Goal: Task Accomplishment & Management: Manage account settings

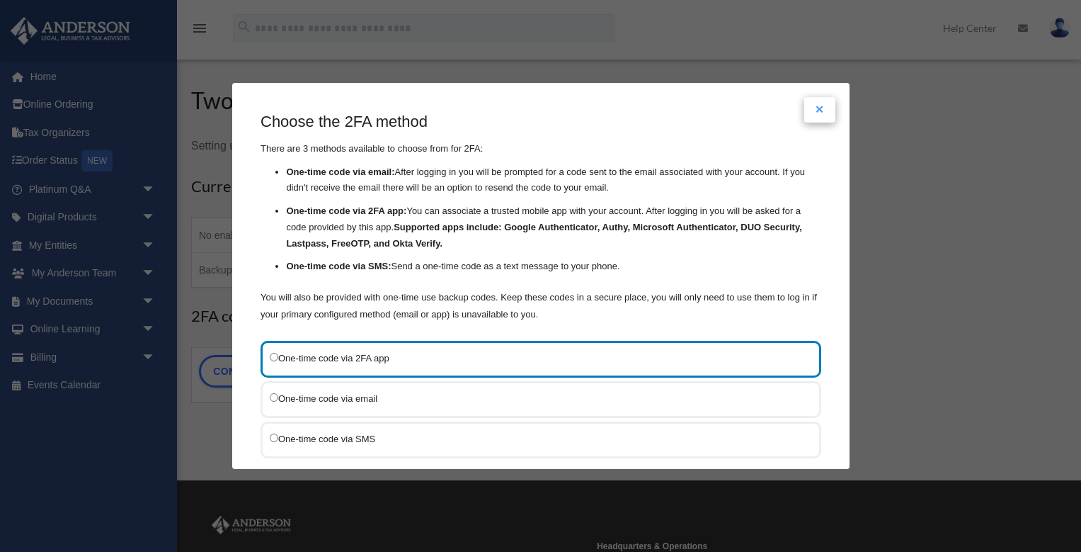
click at [818, 115] on button "Close modal" at bounding box center [819, 109] width 31 height 25
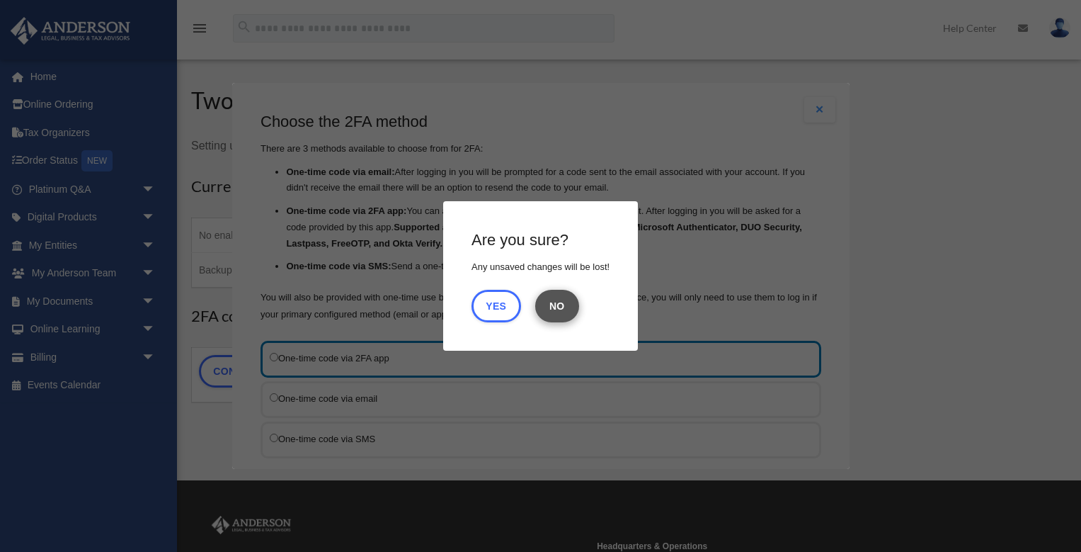
click at [561, 311] on button "No" at bounding box center [557, 306] width 44 height 33
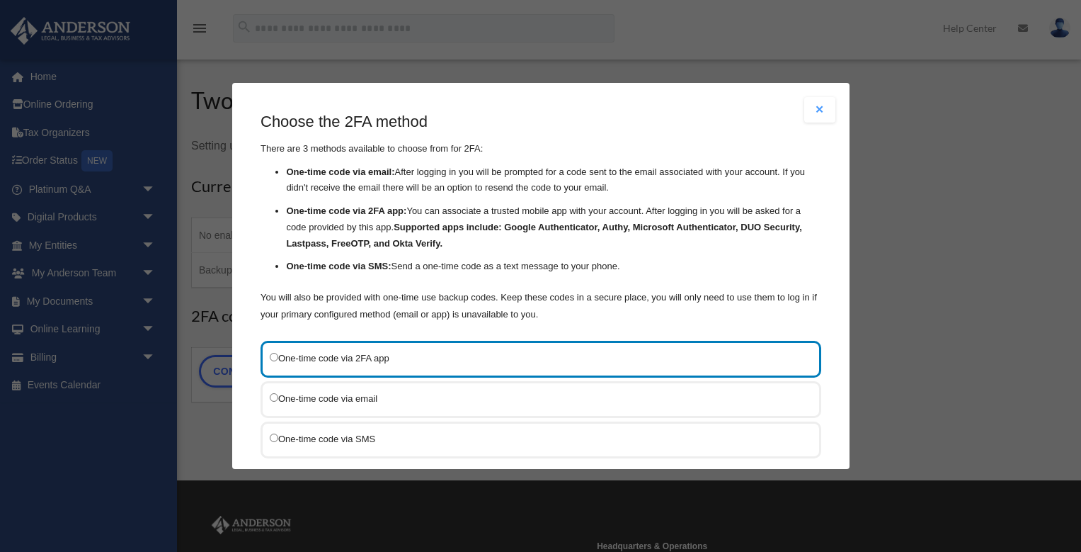
click at [423, 449] on div "One-time code via SMS" at bounding box center [541, 439] width 561 height 37
click at [421, 435] on label "One-time code via SMS" at bounding box center [534, 438] width 528 height 17
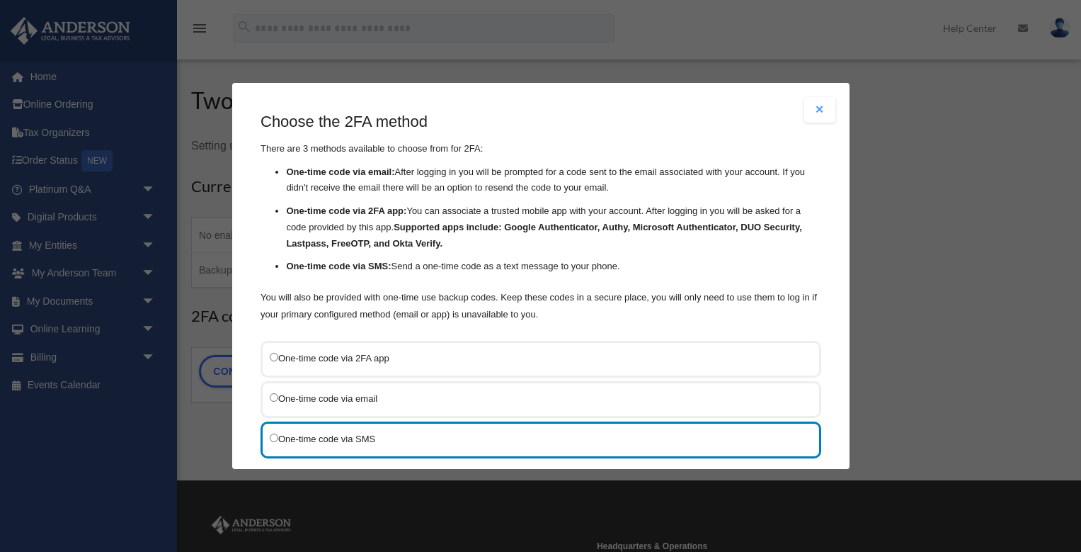
click at [421, 435] on label "One-time code via SMS" at bounding box center [534, 438] width 528 height 17
click at [816, 115] on button "Close modal" at bounding box center [819, 109] width 31 height 25
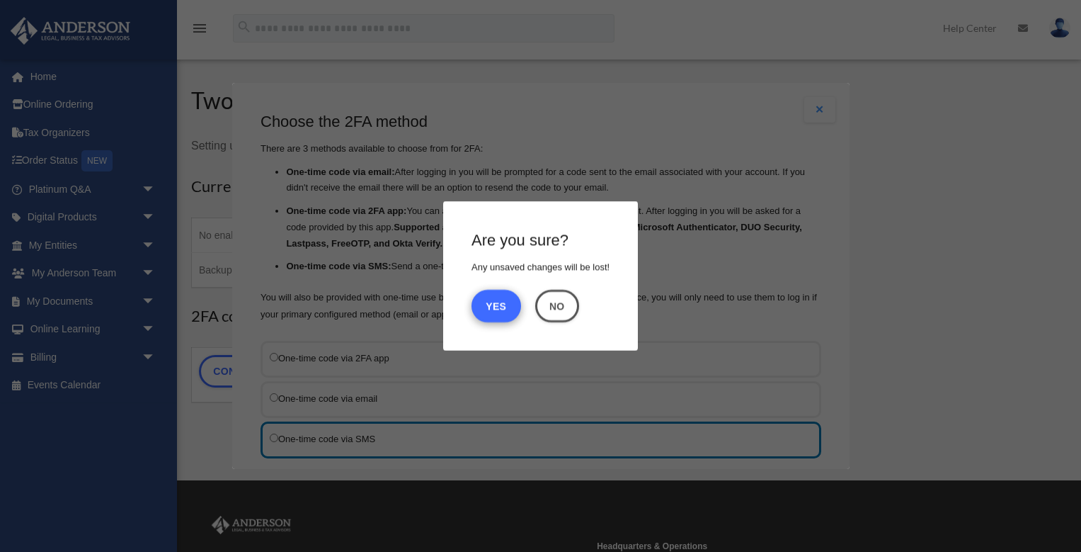
click at [496, 314] on button "Yes" at bounding box center [497, 306] width 50 height 33
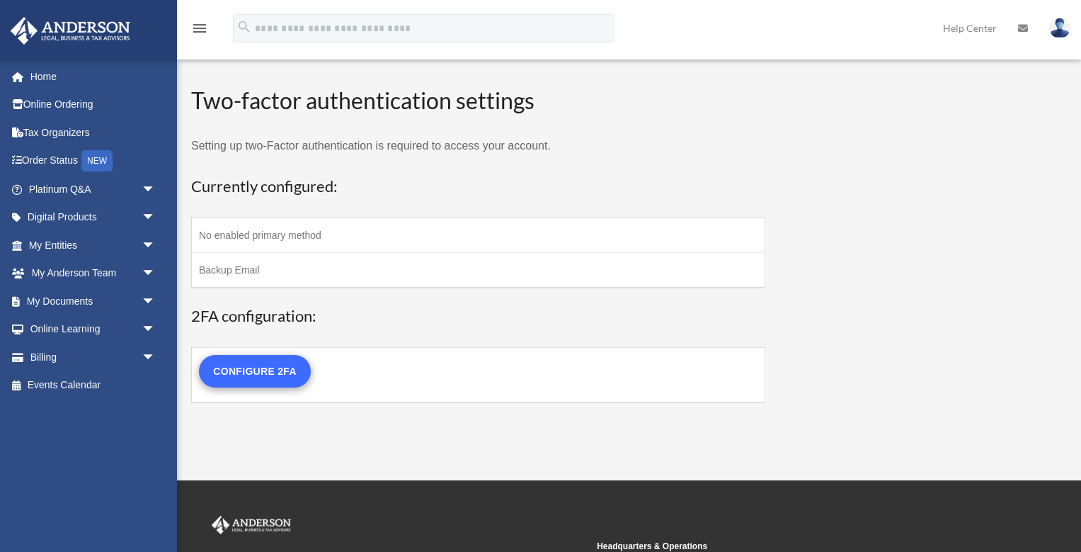
click at [246, 377] on link "Configure 2FA" at bounding box center [255, 371] width 112 height 33
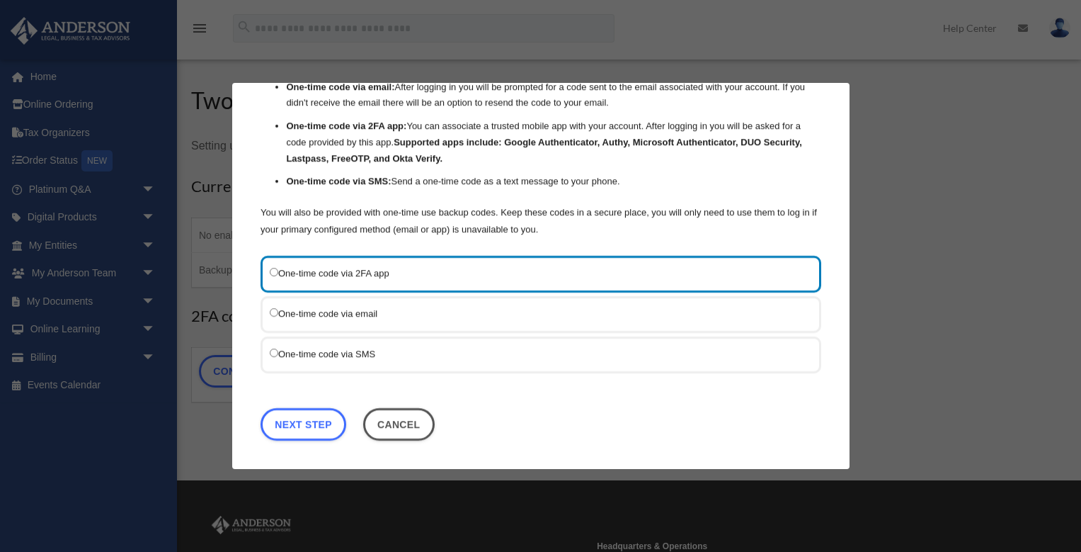
scroll to position [84, 0]
click at [319, 426] on link "Next Step" at bounding box center [304, 424] width 86 height 33
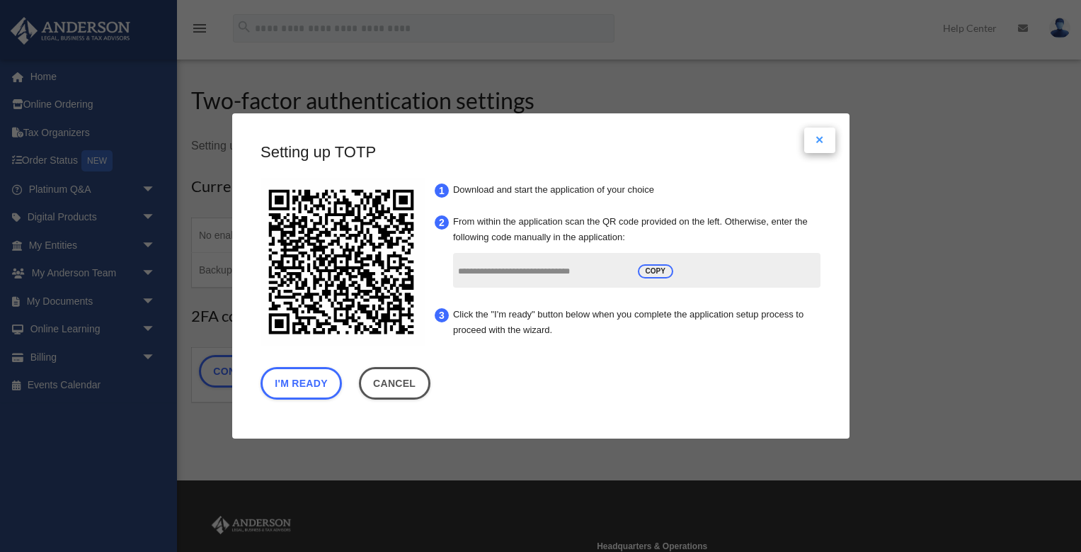
click at [821, 144] on button "Close modal" at bounding box center [819, 139] width 31 height 25
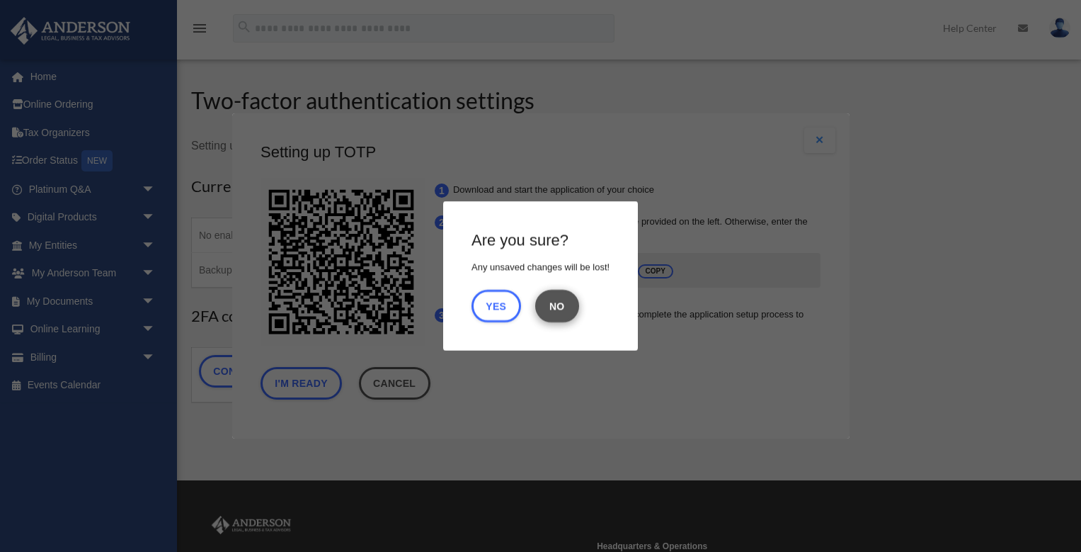
click at [545, 307] on button "No" at bounding box center [557, 306] width 44 height 33
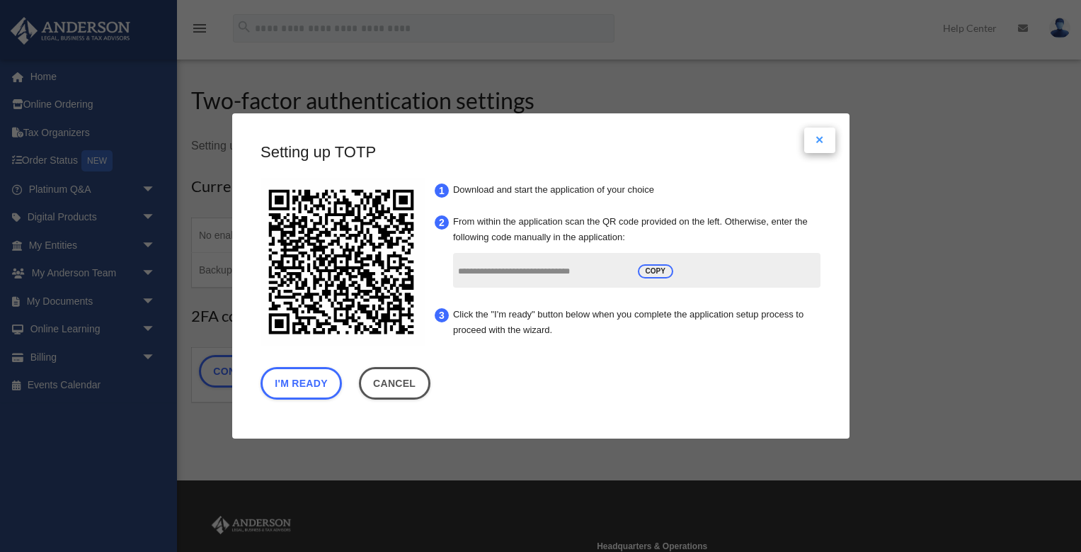
click at [818, 142] on button "Close modal" at bounding box center [819, 139] width 31 height 25
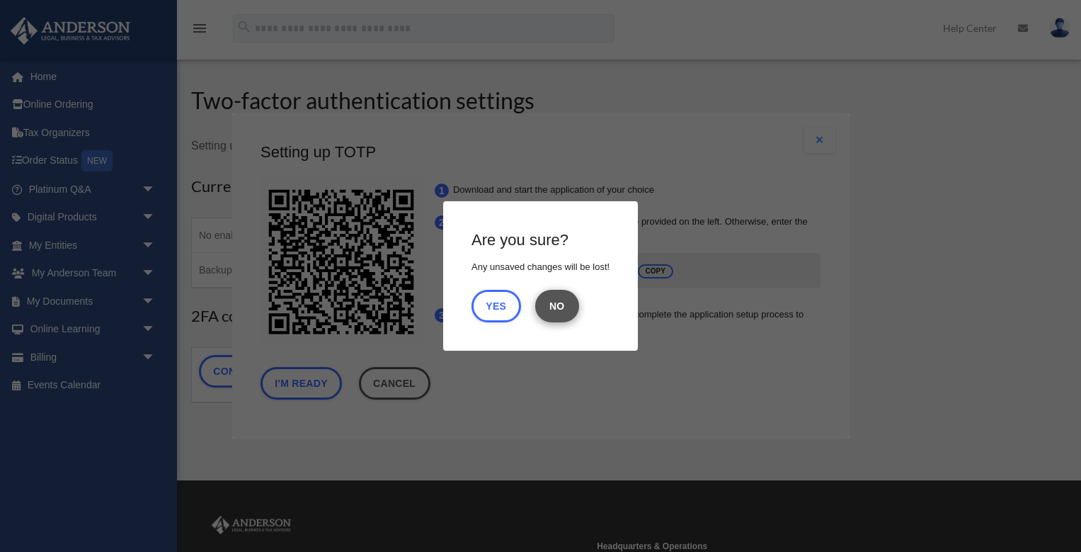
click at [557, 314] on button "No" at bounding box center [557, 306] width 44 height 33
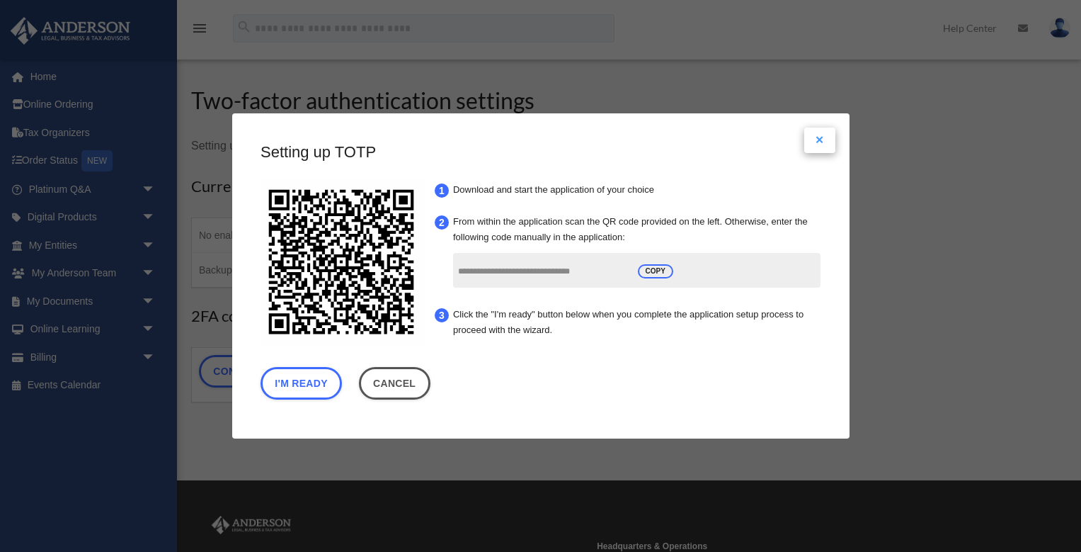
click at [824, 135] on button "Close modal" at bounding box center [819, 139] width 31 height 25
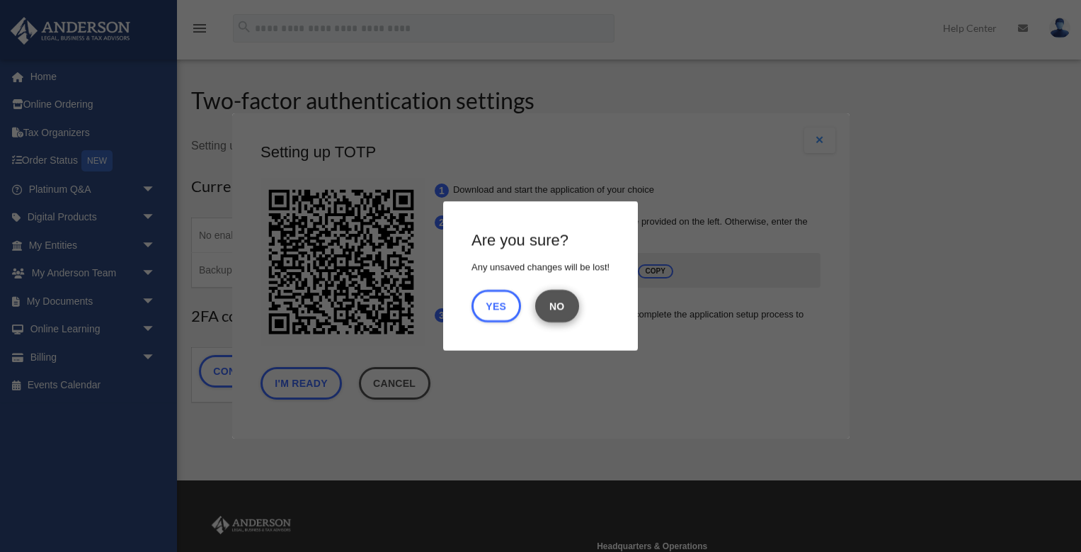
click at [565, 304] on button "No" at bounding box center [557, 306] width 44 height 33
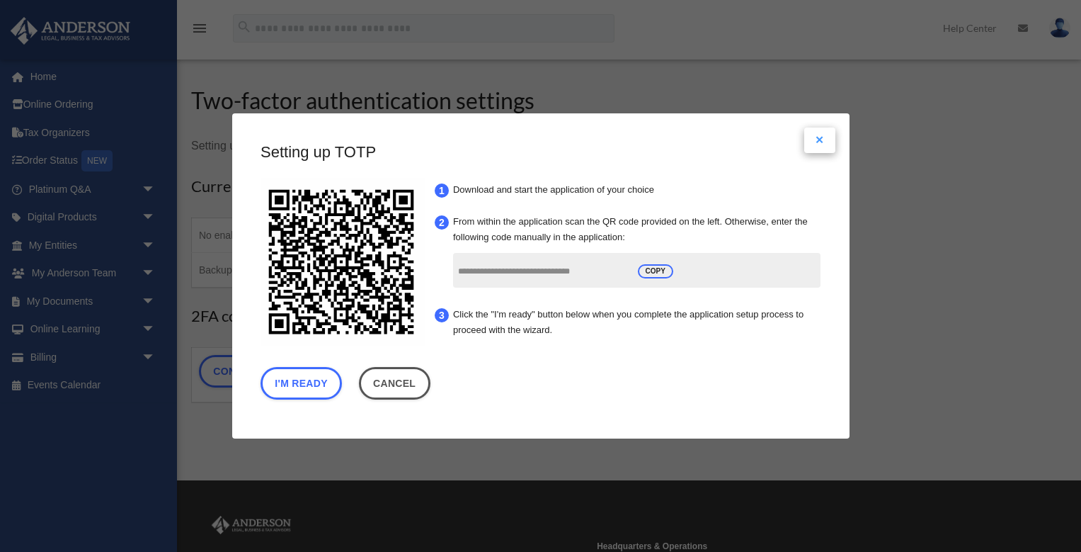
click at [826, 137] on button "Close modal" at bounding box center [819, 139] width 31 height 25
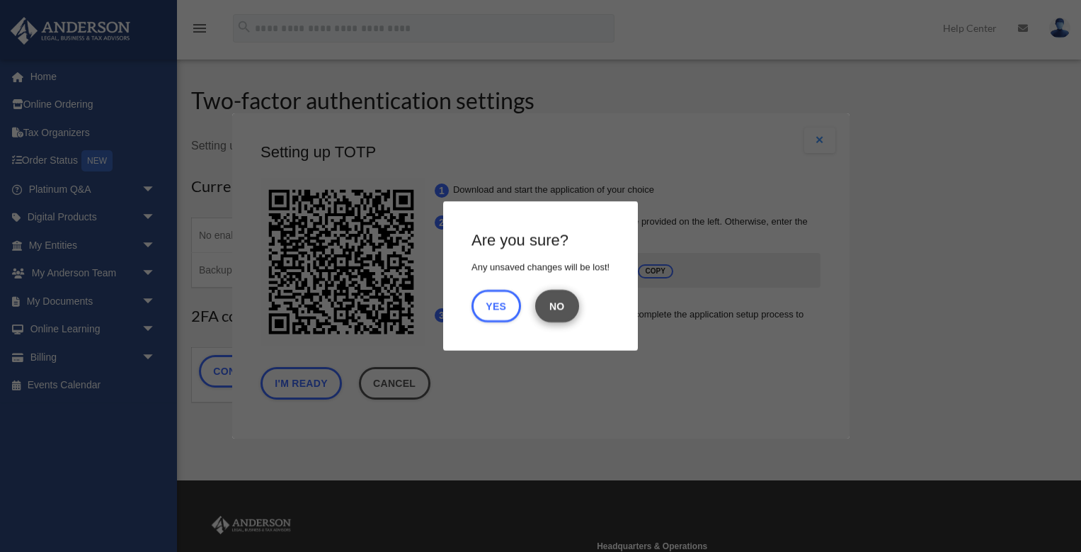
click at [561, 305] on button "No" at bounding box center [557, 306] width 44 height 33
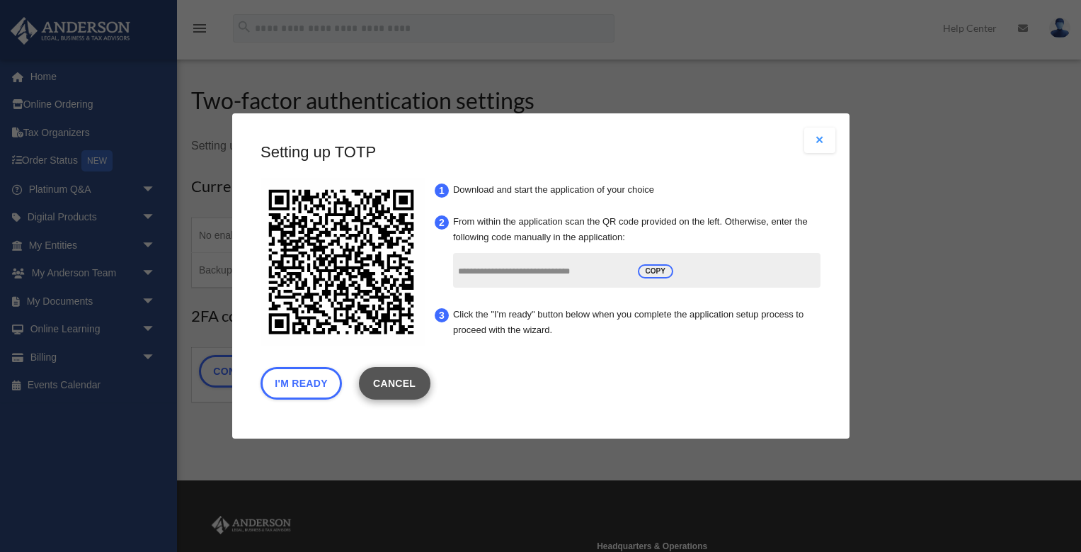
click at [407, 384] on link "Cancel" at bounding box center [394, 383] width 72 height 33
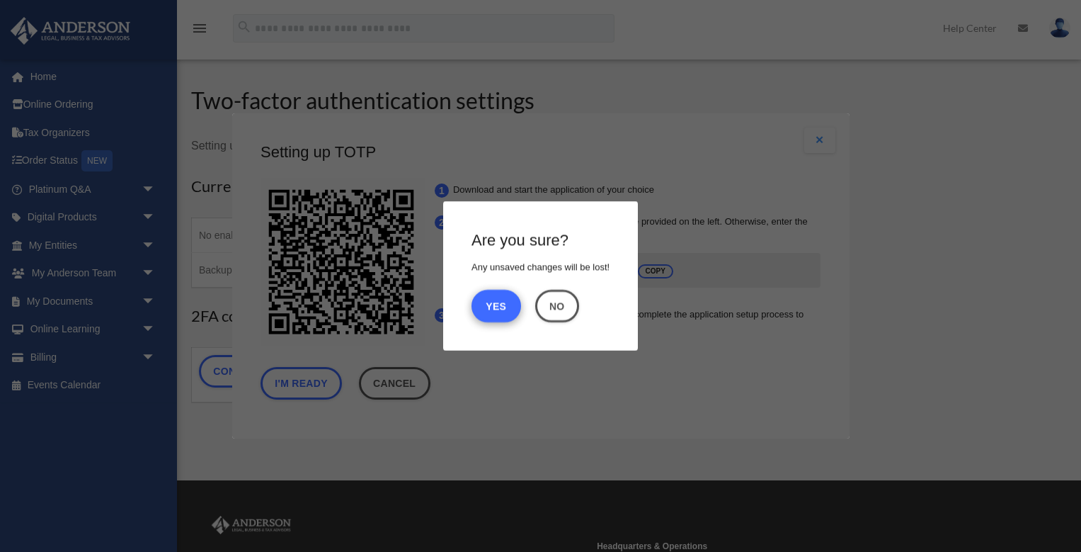
click at [491, 306] on button "Yes" at bounding box center [497, 306] width 50 height 33
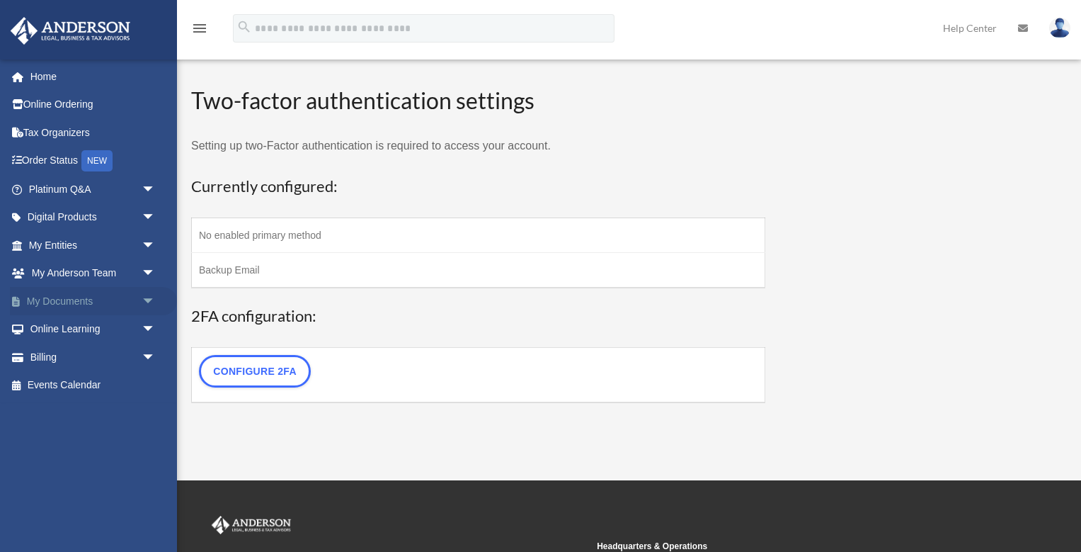
click at [149, 299] on span "arrow_drop_down" at bounding box center [156, 301] width 28 height 29
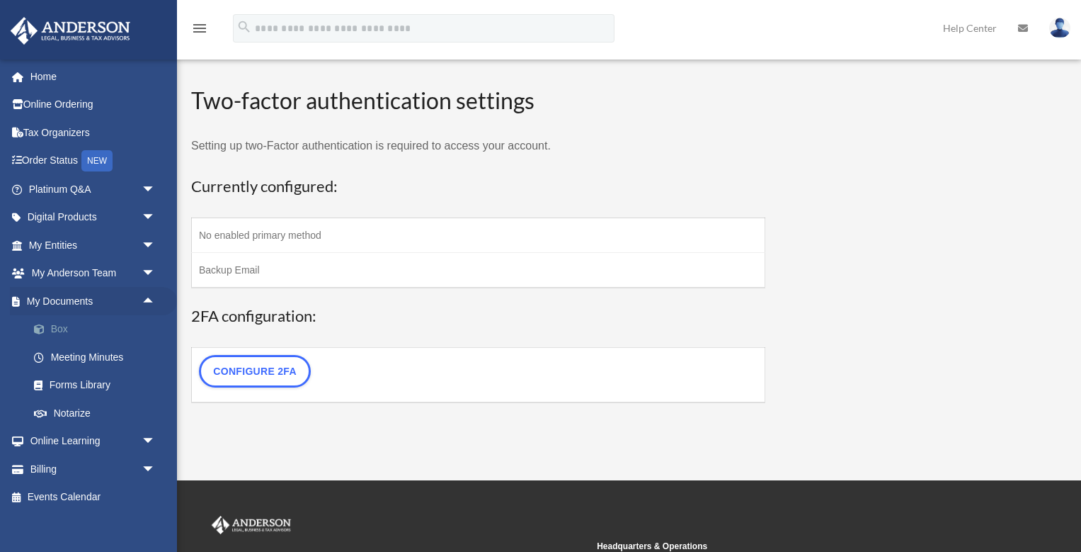
click at [67, 329] on link "Box" at bounding box center [98, 329] width 157 height 28
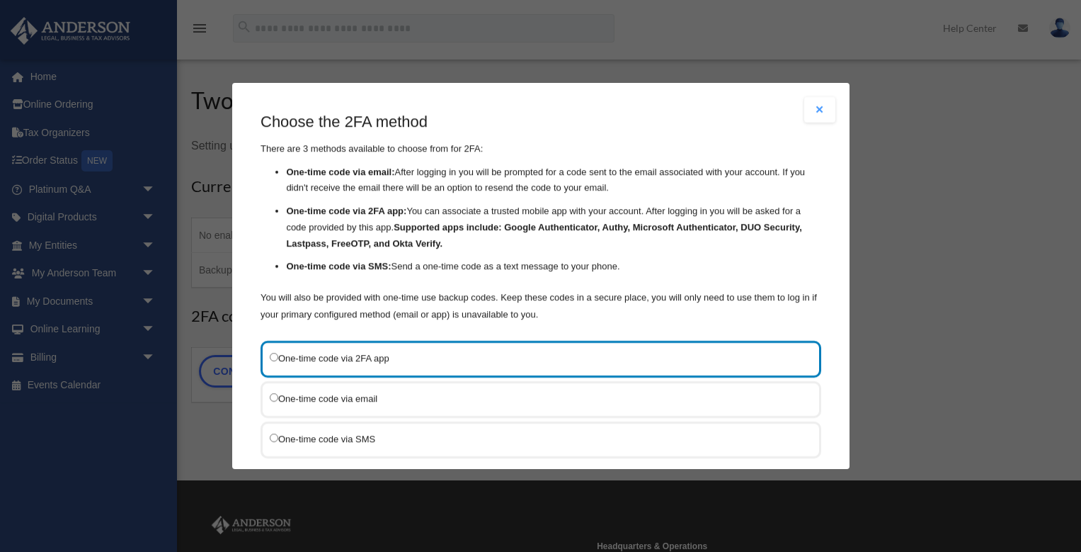
click at [341, 442] on label "One-time code via SMS" at bounding box center [534, 438] width 528 height 17
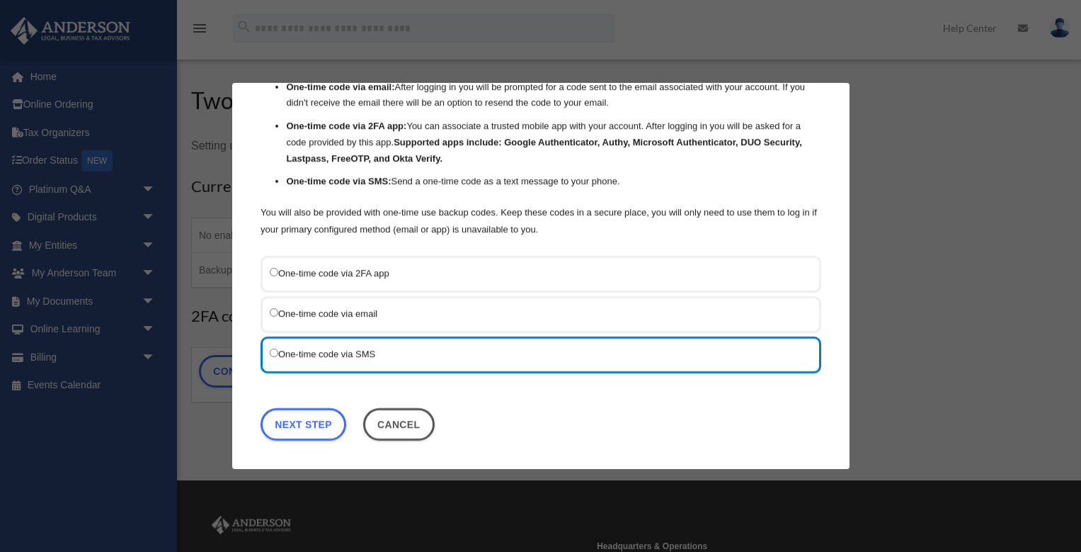
scroll to position [84, 0]
click at [285, 422] on link "Next Step" at bounding box center [304, 424] width 86 height 33
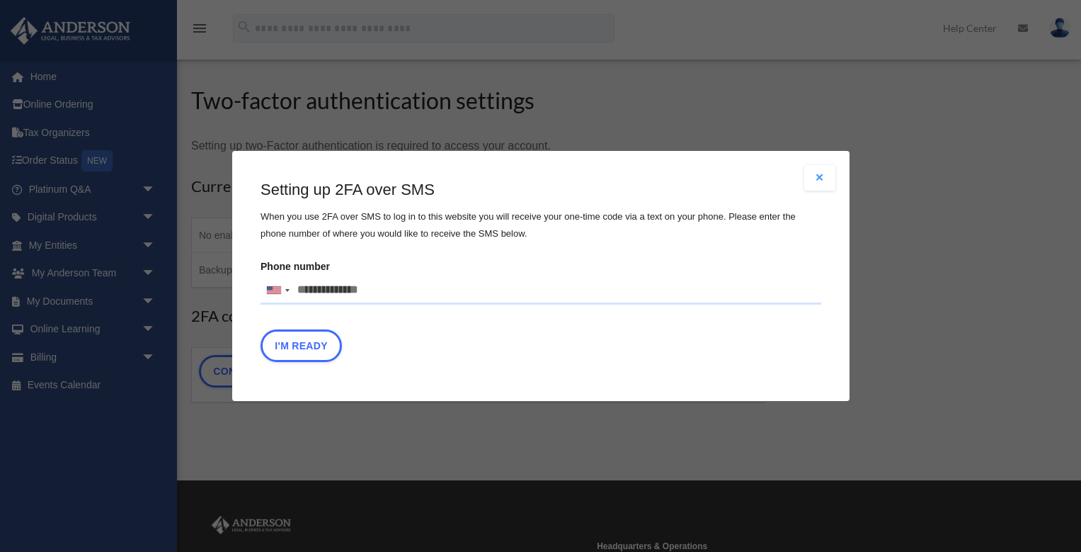
click at [388, 288] on input "Phone number United States +1 United Kingdom +44 Afghanistan (‫افغانستان‬‎) +93…" at bounding box center [541, 290] width 561 height 28
type input "**********"
click at [305, 343] on button "I'm Ready" at bounding box center [301, 345] width 81 height 33
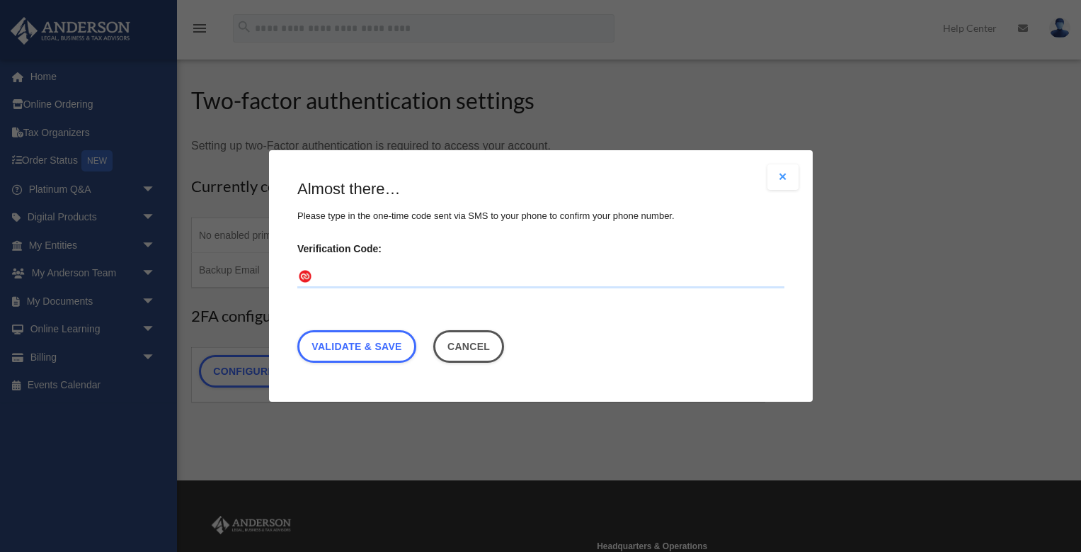
click at [367, 280] on input "Verification Code:" at bounding box center [540, 277] width 487 height 23
type input "******"
click at [341, 346] on link "Validate & Save" at bounding box center [356, 346] width 119 height 33
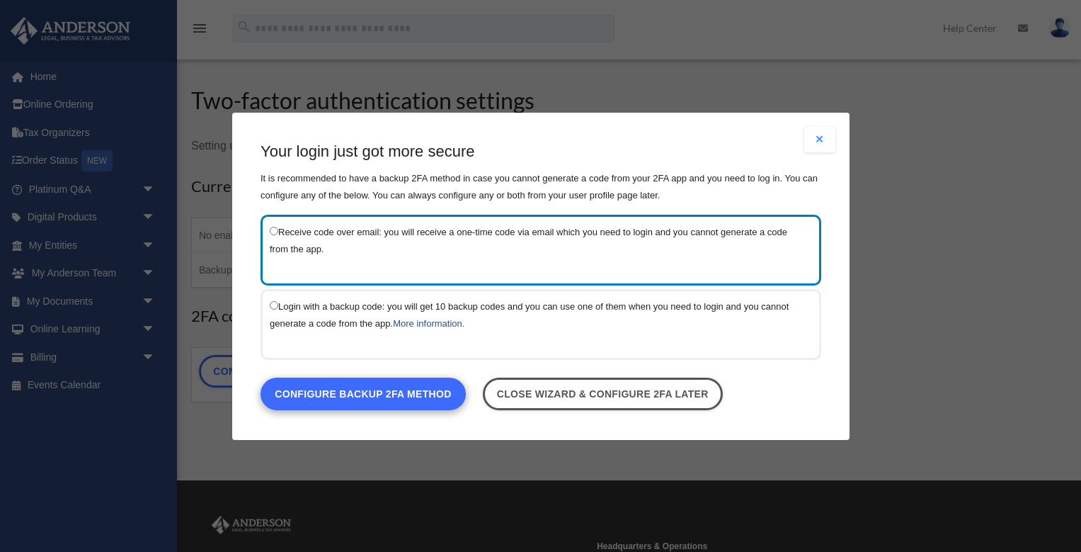
click at [353, 396] on link "Configure backup 2FA method" at bounding box center [363, 393] width 205 height 33
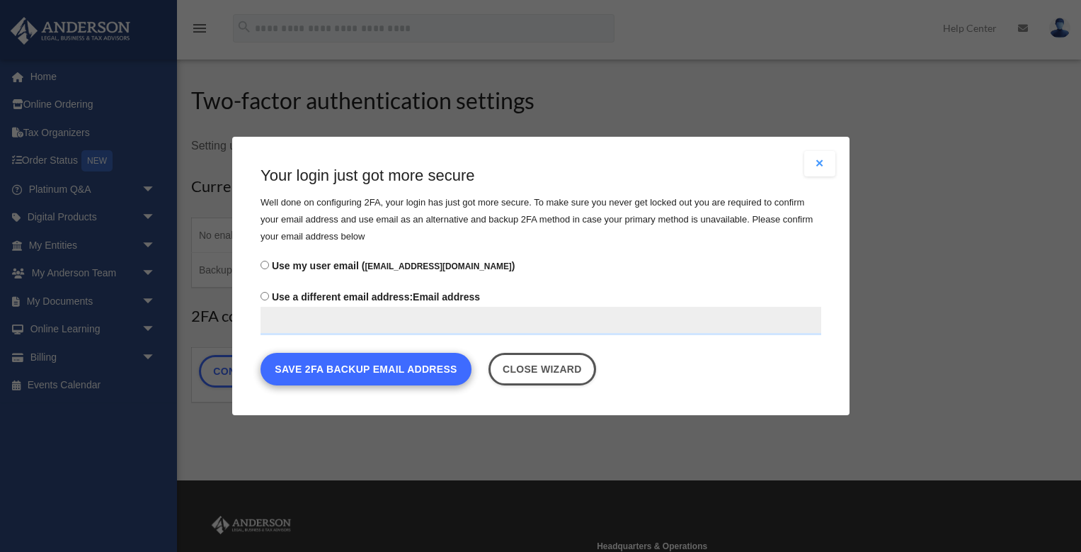
click at [348, 381] on button "Save 2FA backup email address" at bounding box center [366, 369] width 211 height 33
click at [349, 367] on button "Save 2FA backup email address" at bounding box center [366, 369] width 211 height 33
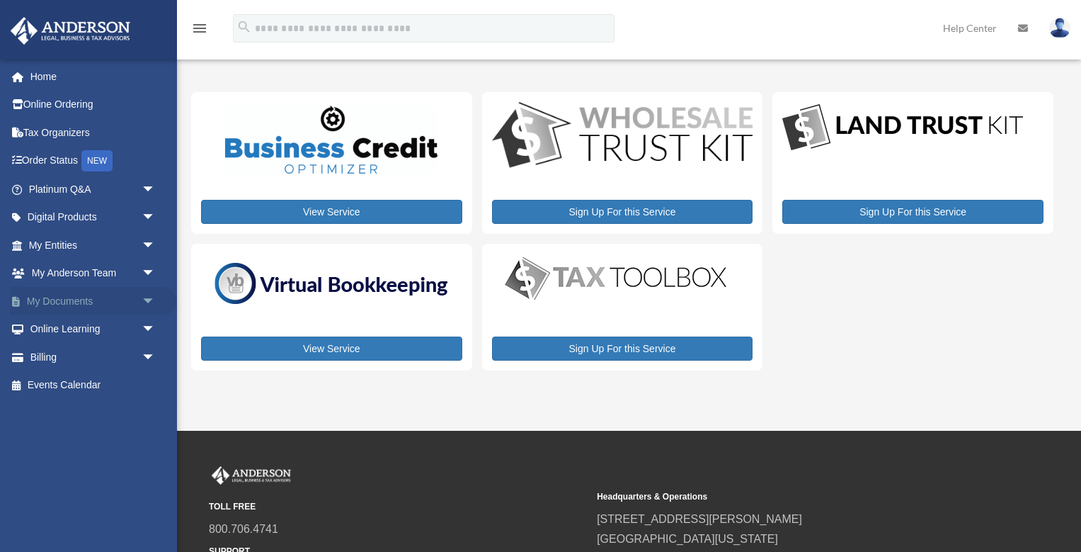
click at [149, 297] on span "arrow_drop_down" at bounding box center [156, 301] width 28 height 29
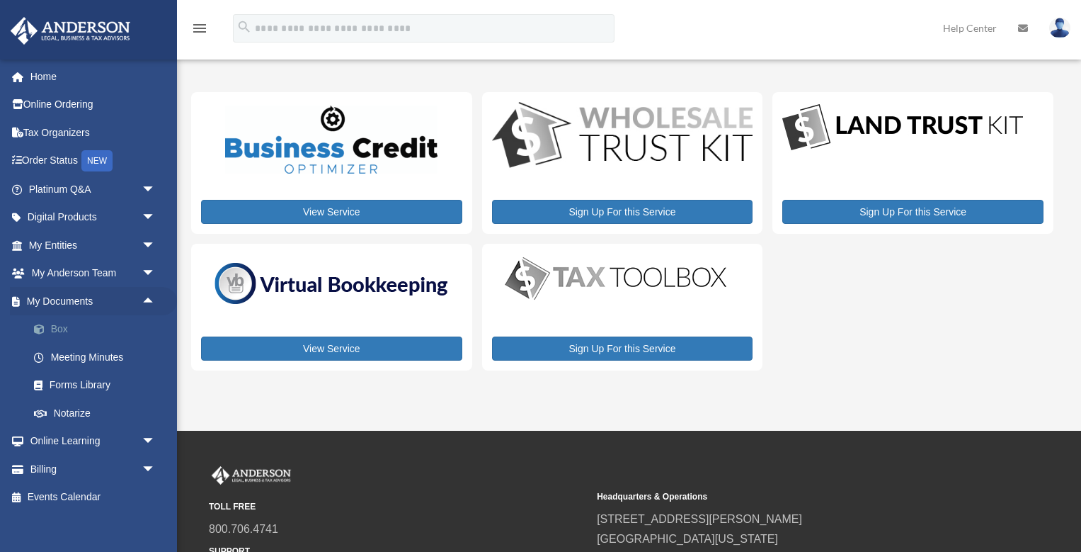
click at [58, 326] on link "Box" at bounding box center [98, 329] width 157 height 28
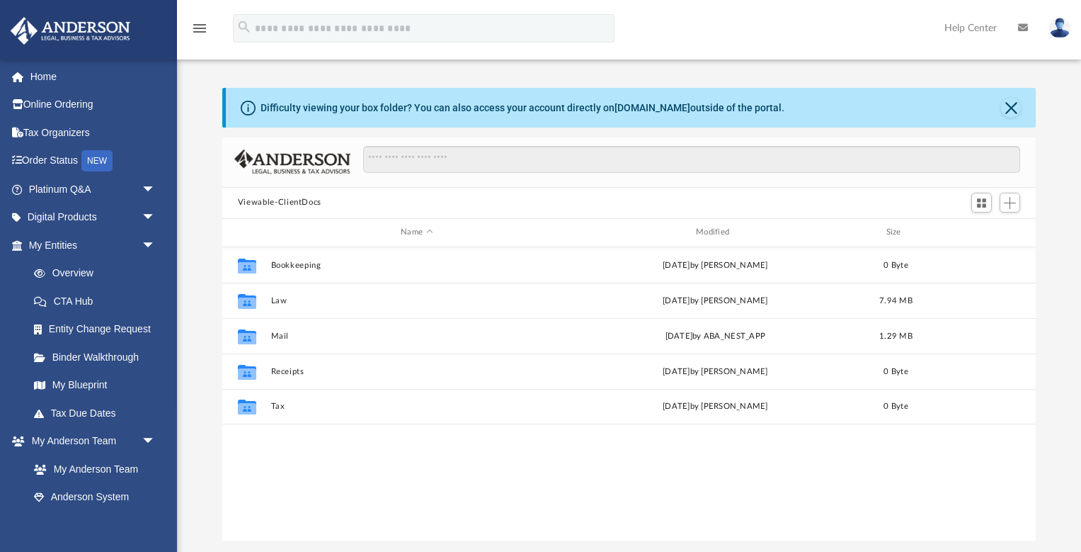
scroll to position [1, 1]
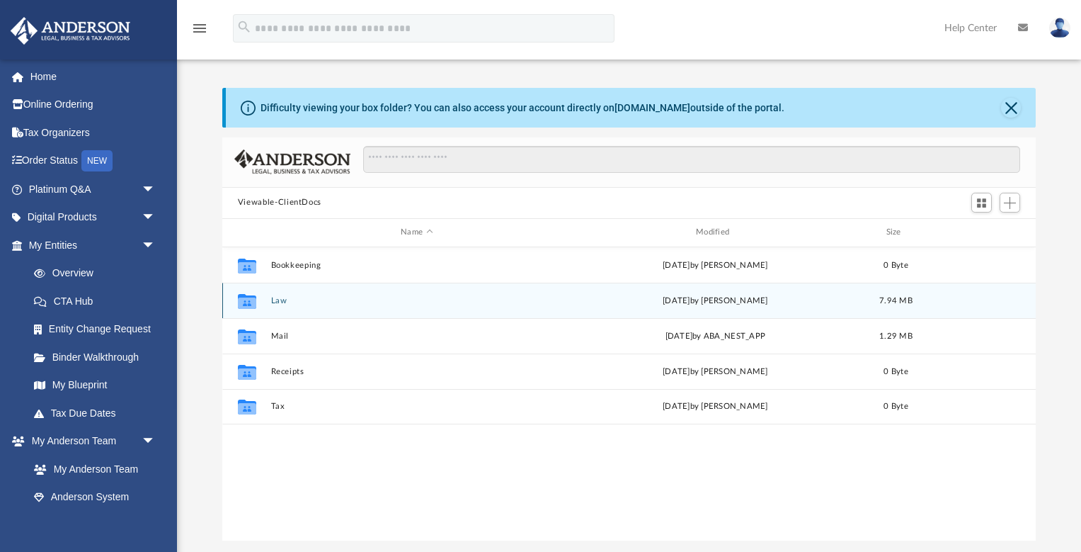
click at [278, 303] on button "Law" at bounding box center [416, 300] width 292 height 9
click at [341, 303] on button "Mom's Banana Cream Pie, LLC" at bounding box center [416, 300] width 292 height 9
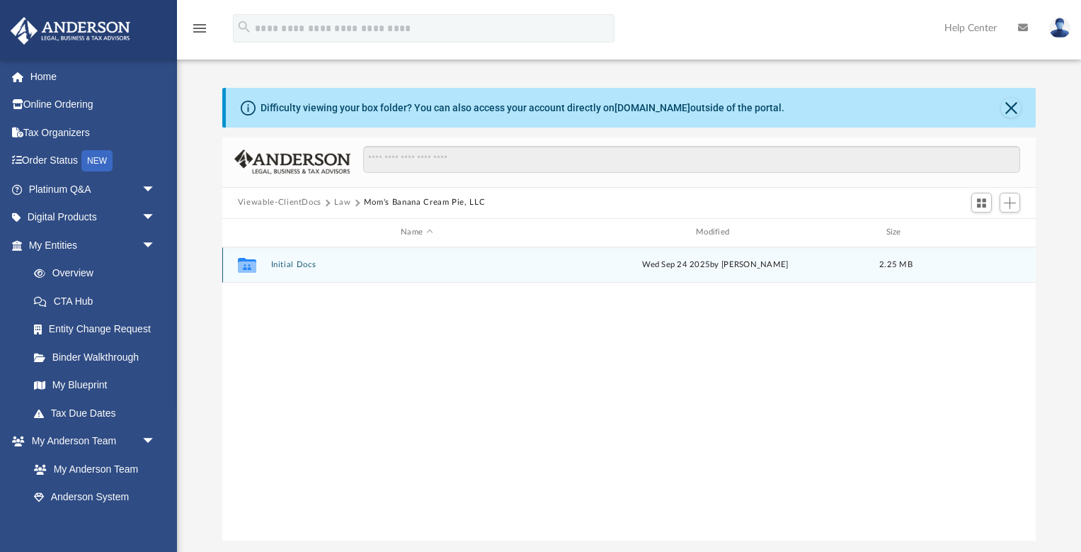
click at [299, 265] on button "Initial Docs" at bounding box center [416, 264] width 292 height 9
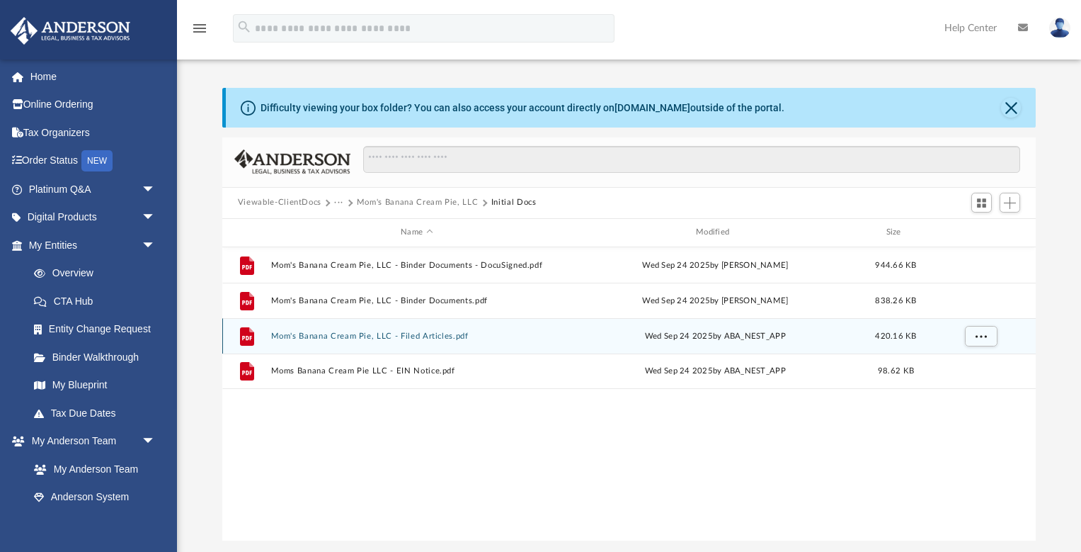
click at [314, 342] on div "File Mom's Banana Cream Pie, LLC - Filed Articles.pdf Wed Sep 24 2025 by ABA_NE…" at bounding box center [629, 335] width 814 height 35
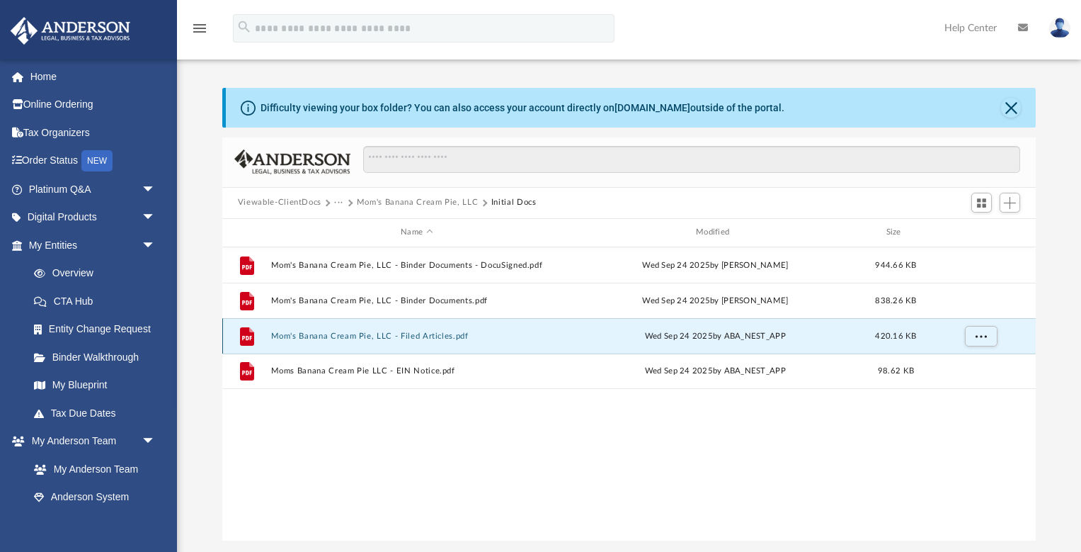
click at [438, 335] on button "Mom's Banana Cream Pie, LLC - Filed Articles.pdf" at bounding box center [416, 335] width 292 height 9
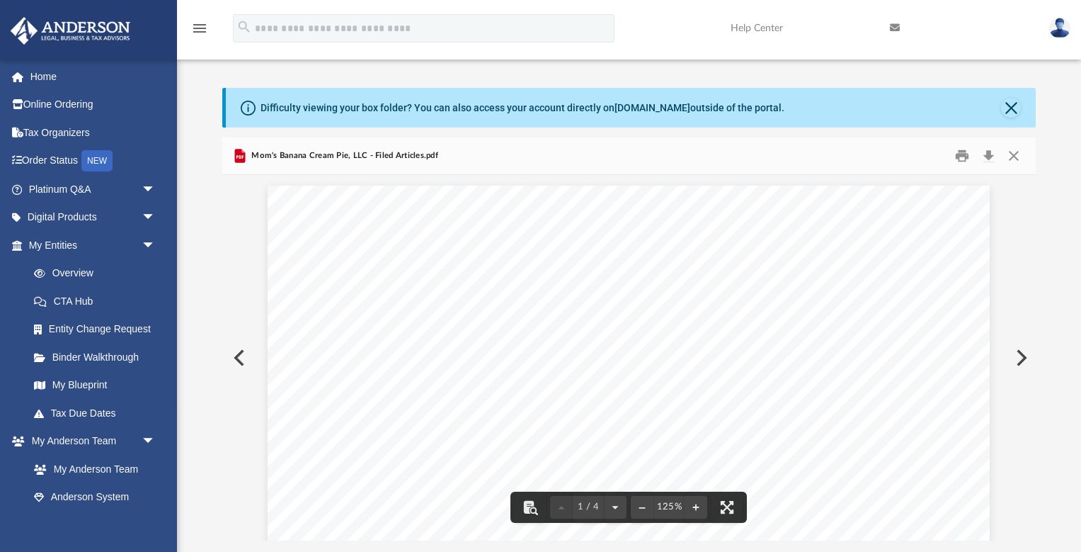
scroll to position [0, 0]
click at [1013, 154] on button "Close" at bounding box center [1013, 155] width 25 height 22
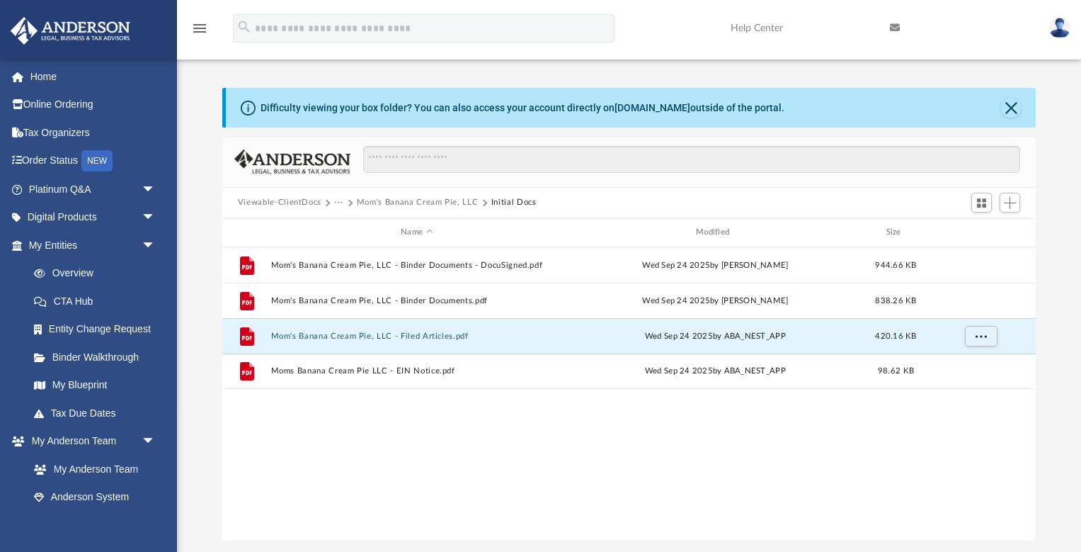
click at [165, 23] on link at bounding box center [88, 29] width 178 height 60
